Goal: Information Seeking & Learning: Learn about a topic

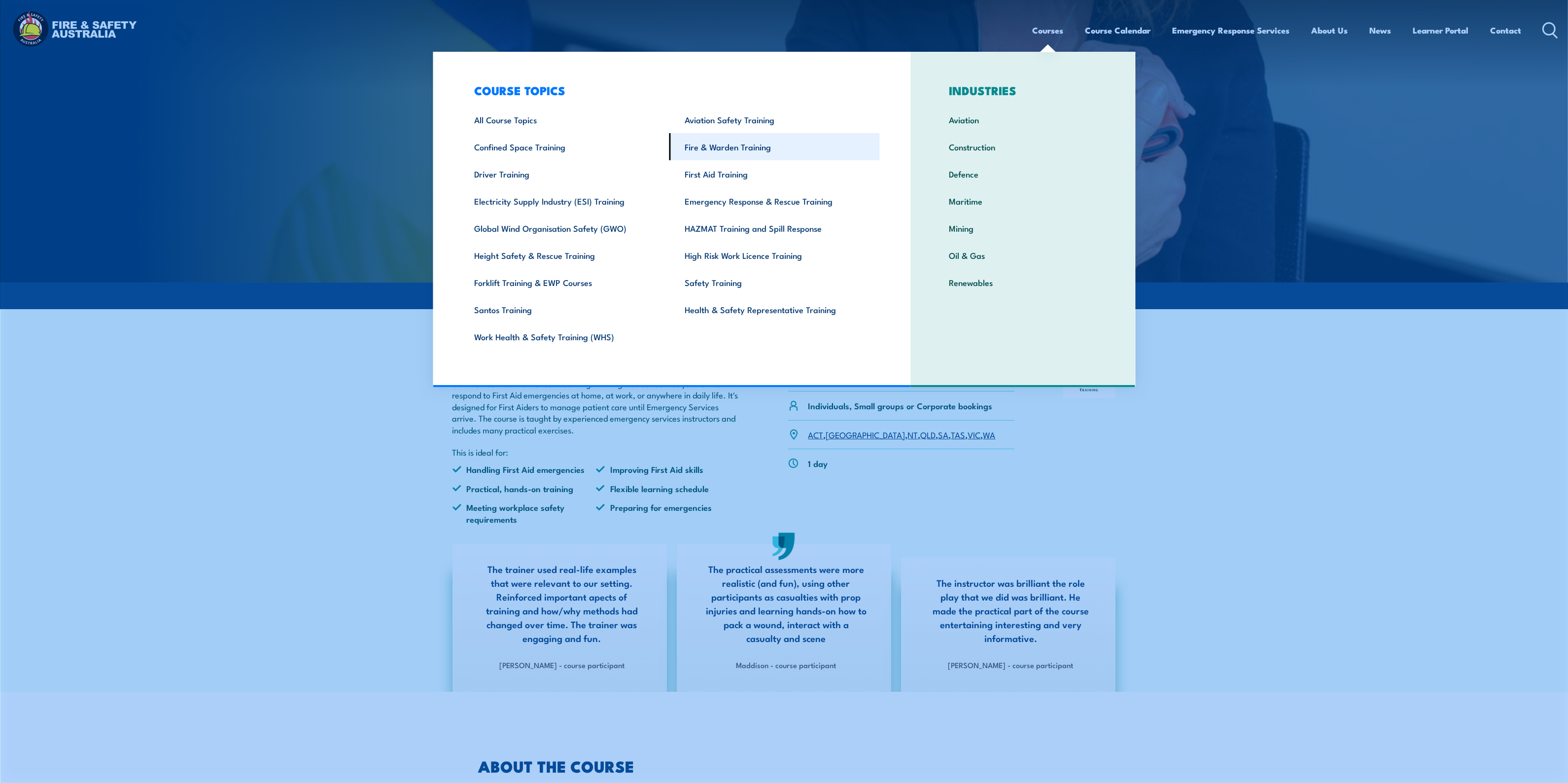
click at [752, 147] on link "Fire & Warden Training" at bounding box center [775, 147] width 211 height 27
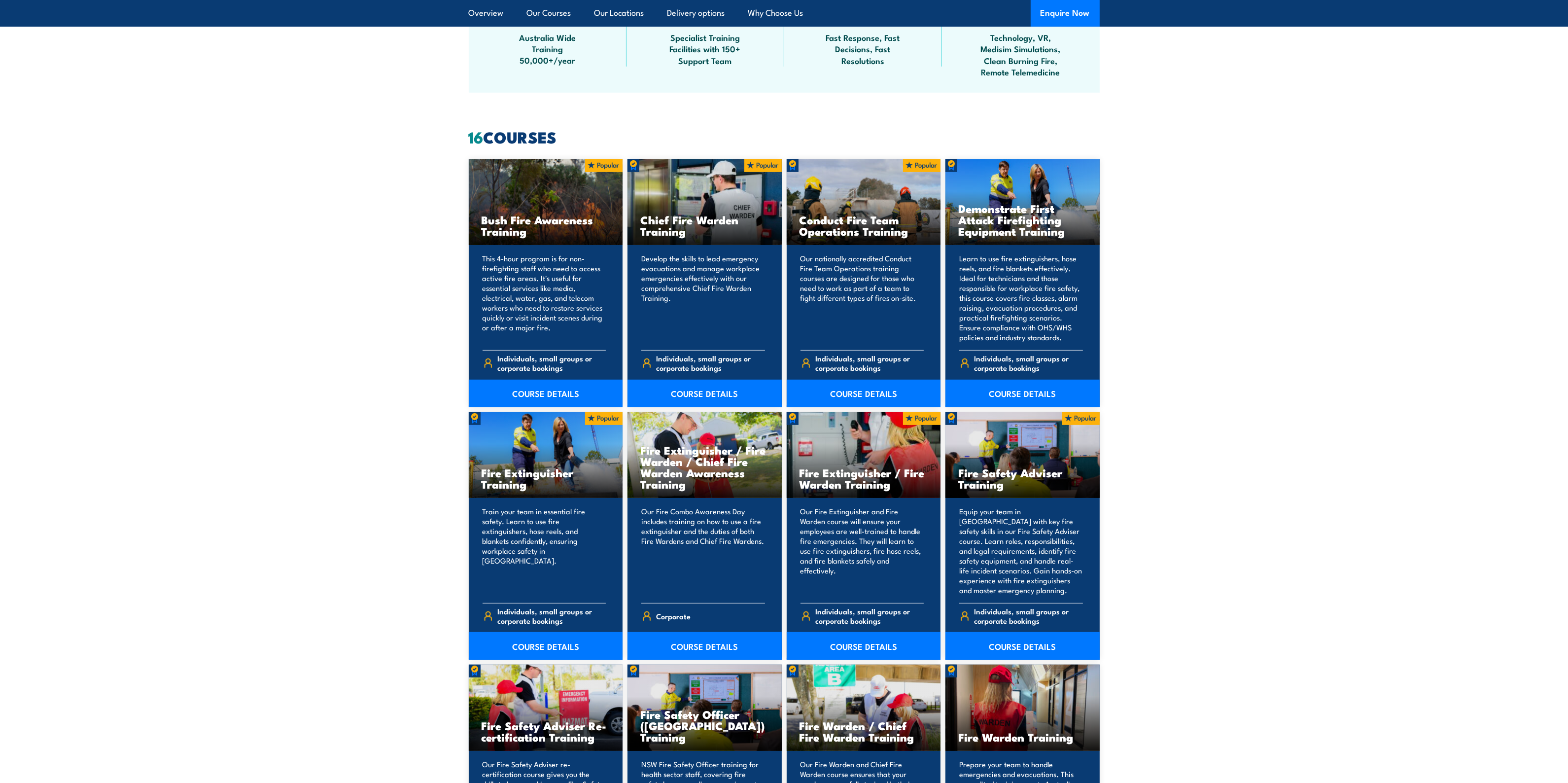
scroll to position [801, 0]
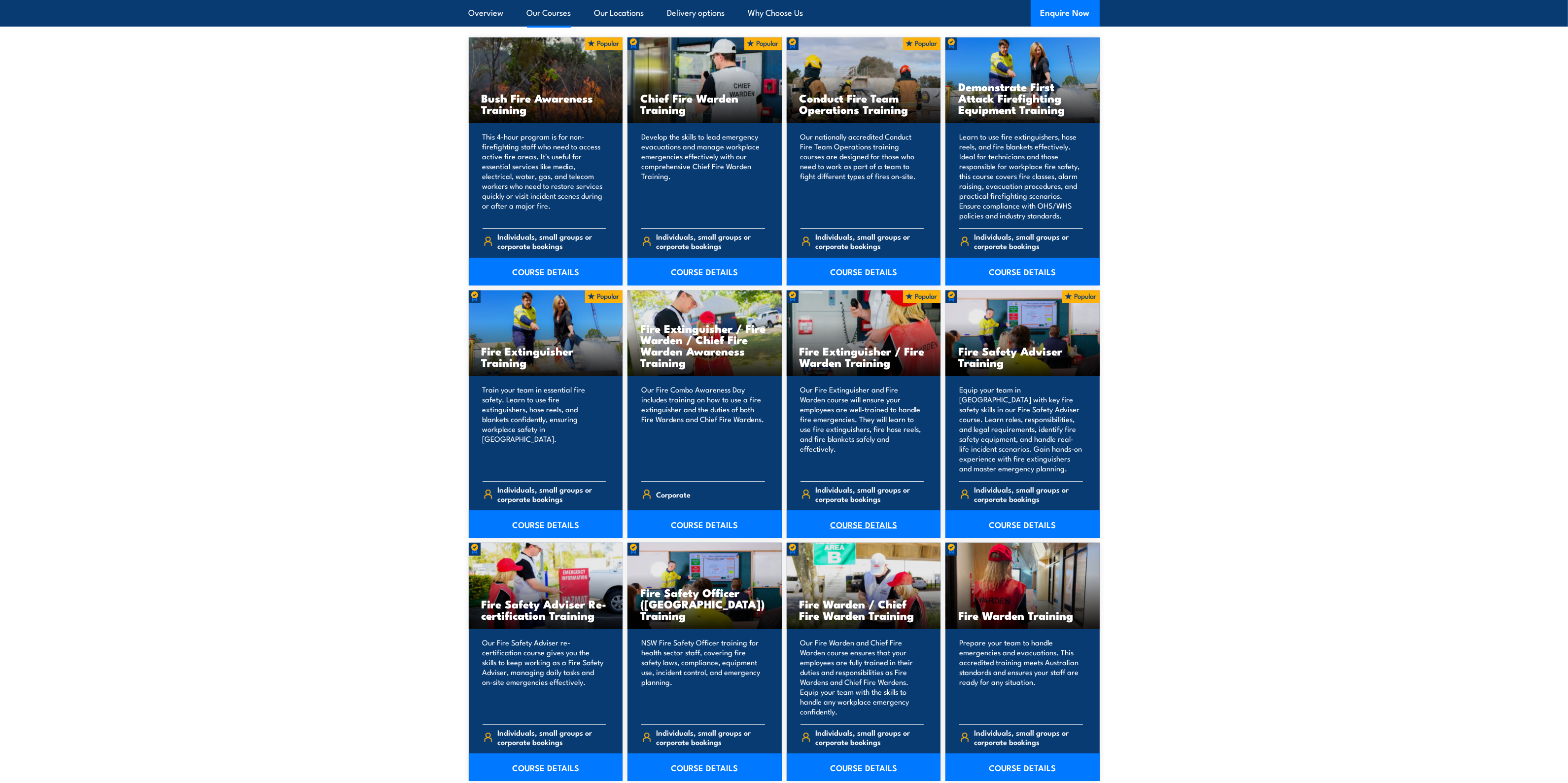
click at [849, 524] on link "COURSE DETAILS" at bounding box center [863, 524] width 154 height 27
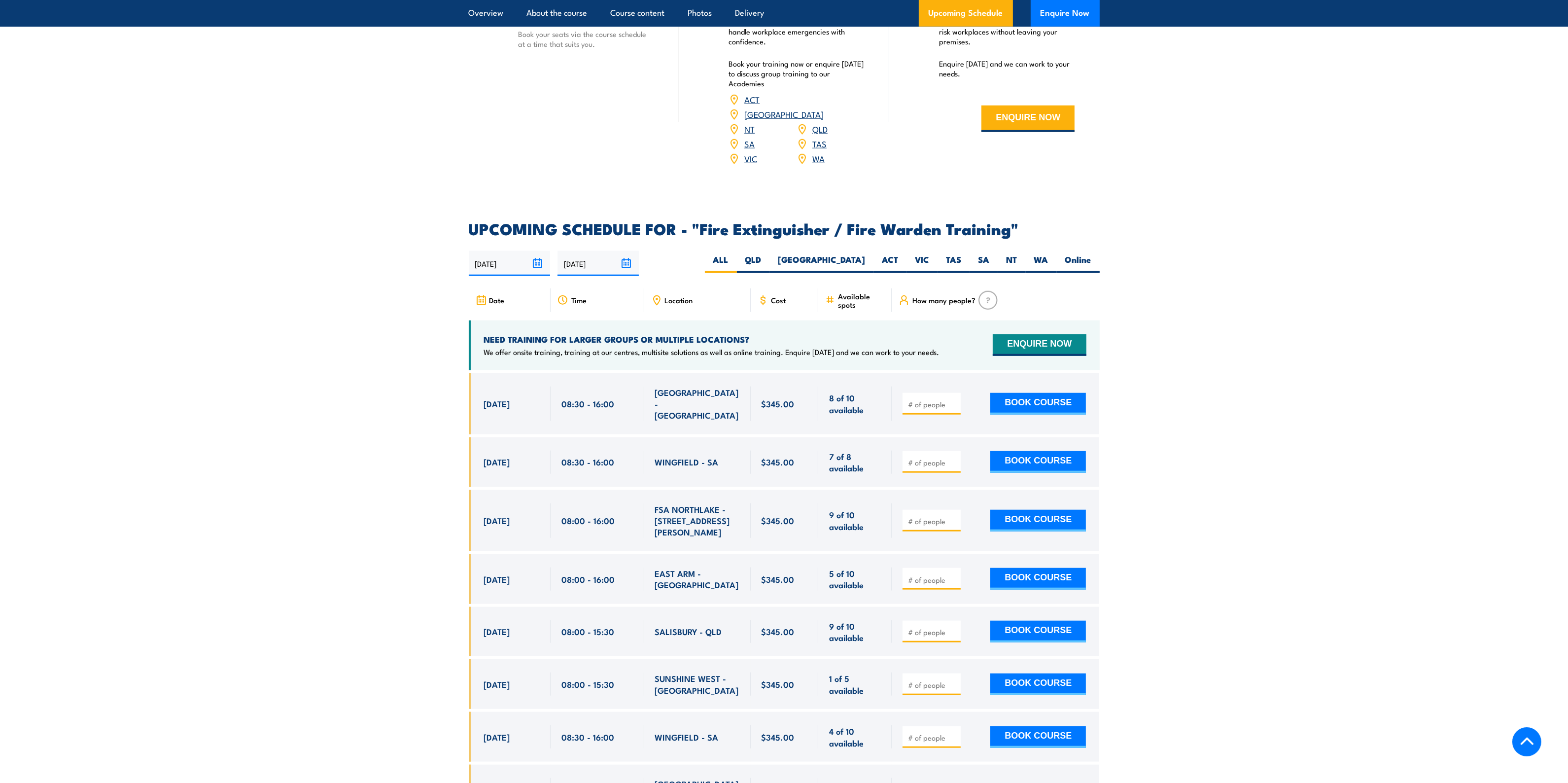
scroll to position [1479, 0]
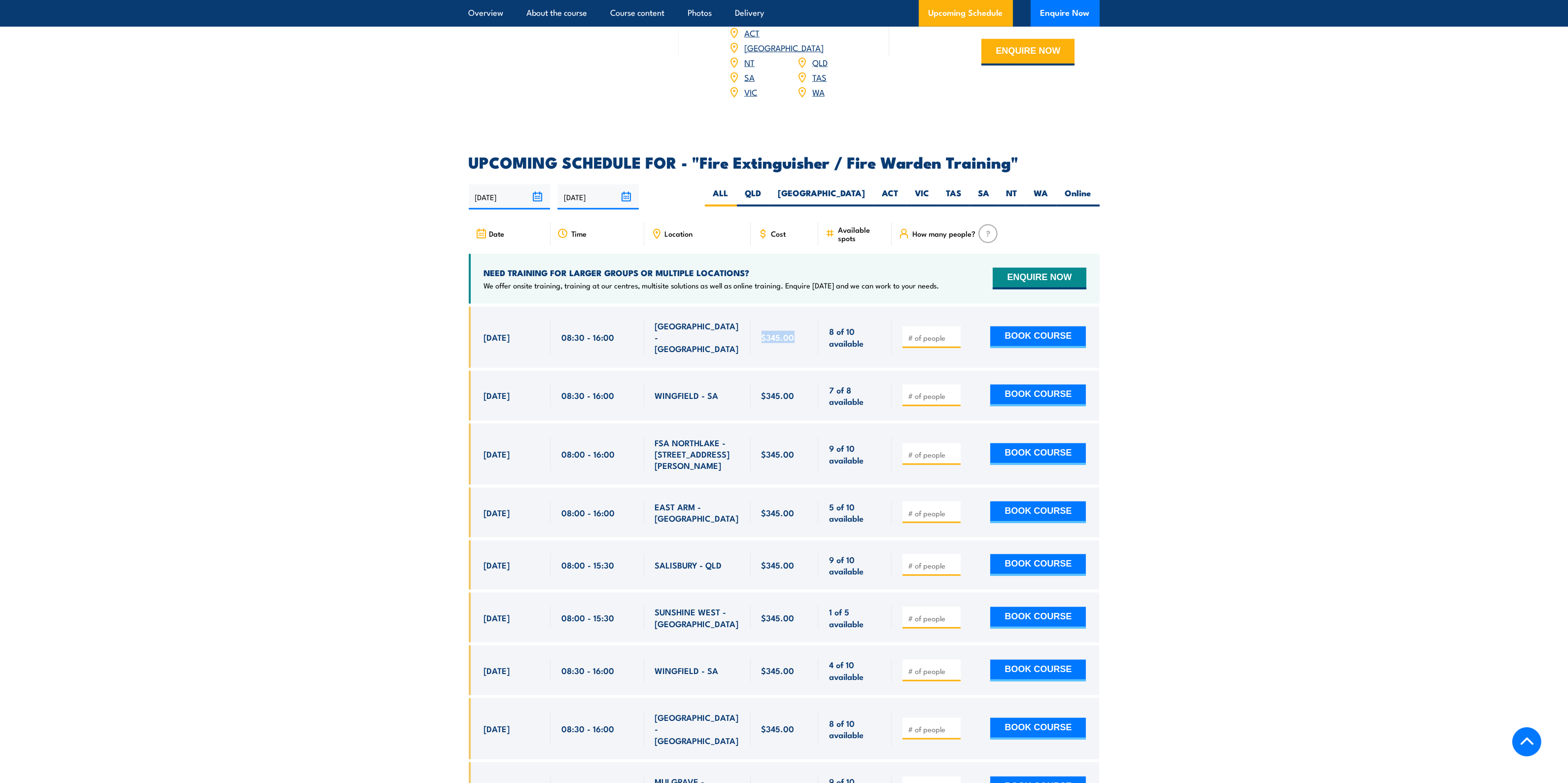
drag, startPoint x: 755, startPoint y: 316, endPoint x: 808, endPoint y: 320, distance: 53.2
click at [808, 320] on div "$345.00" at bounding box center [785, 337] width 68 height 61
